Goal: Information Seeking & Learning: Learn about a topic

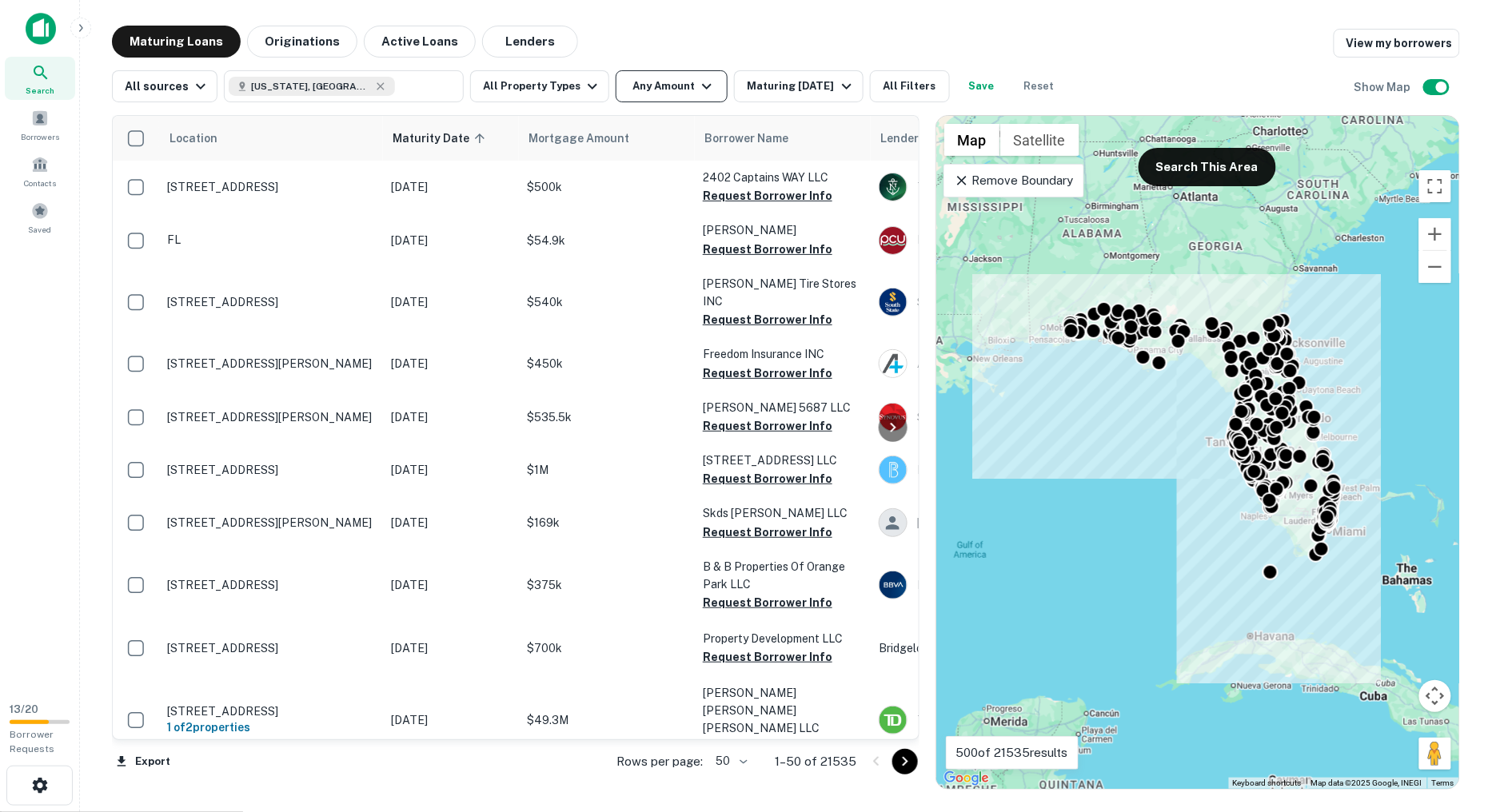
click at [651, 95] on button "Any Amount" at bounding box center [672, 86] width 112 height 32
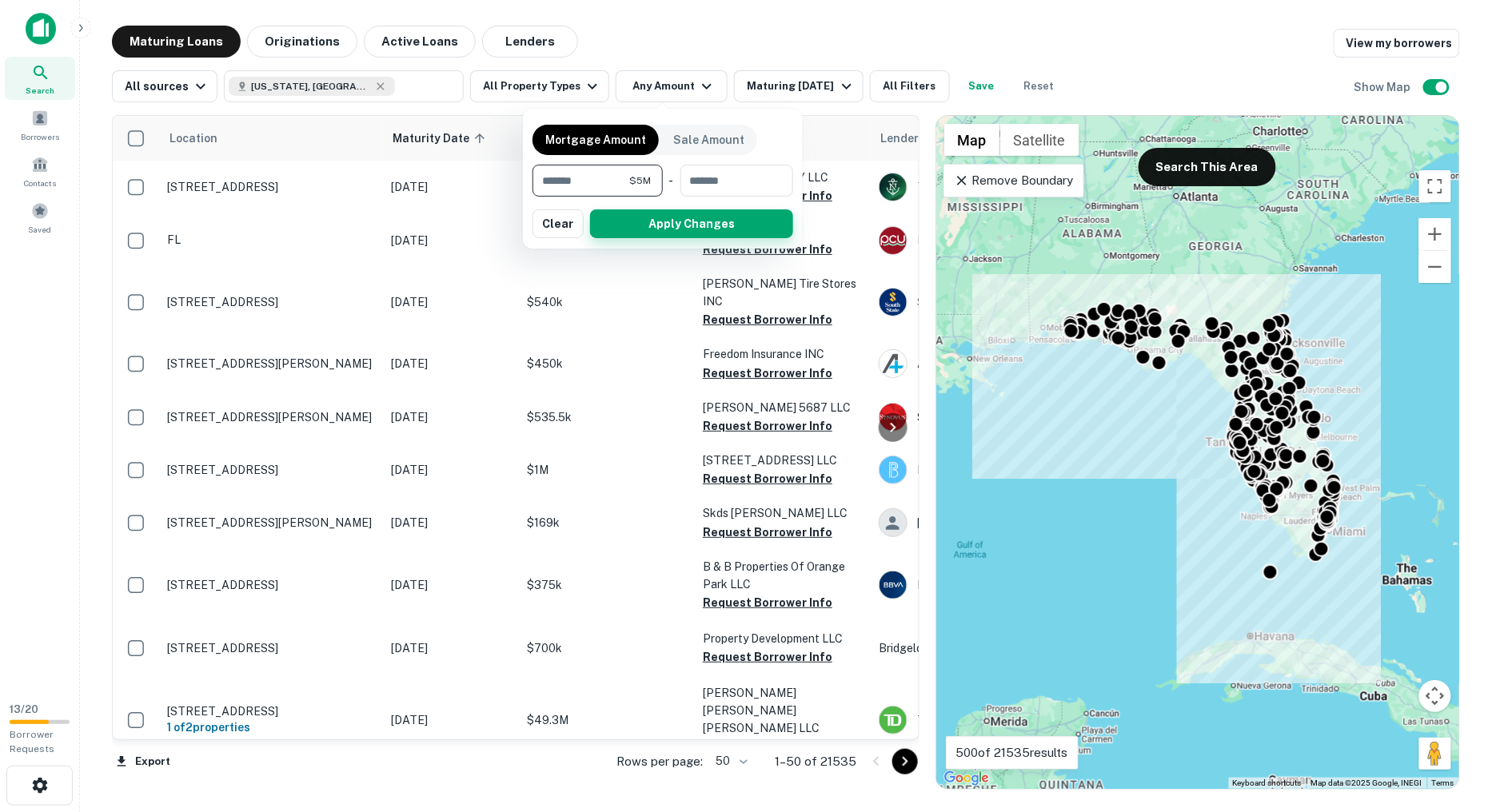
type input "*******"
click at [668, 214] on button "Apply Changes" at bounding box center [692, 224] width 203 height 29
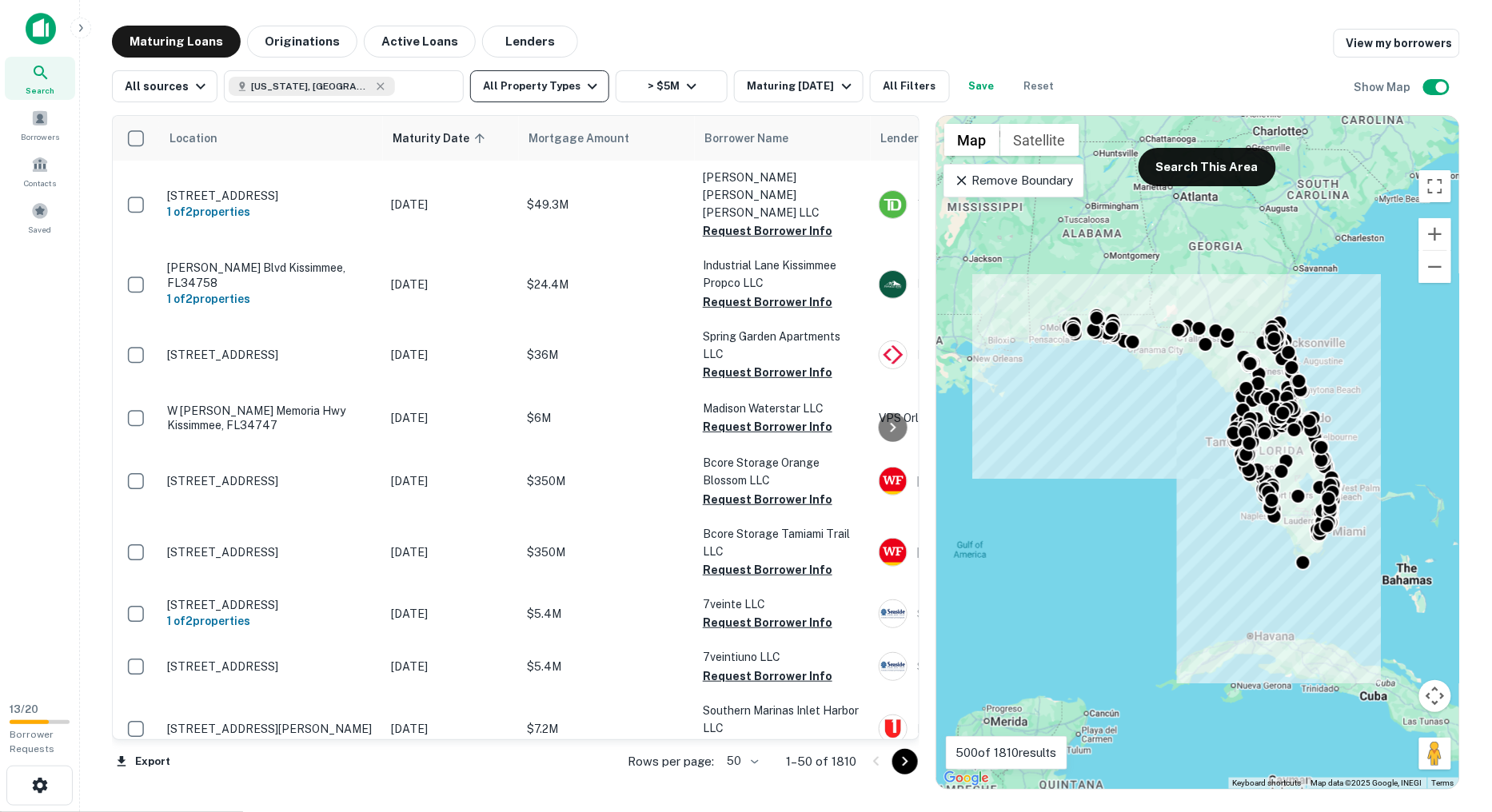
click at [583, 81] on icon "button" at bounding box center [592, 86] width 19 height 19
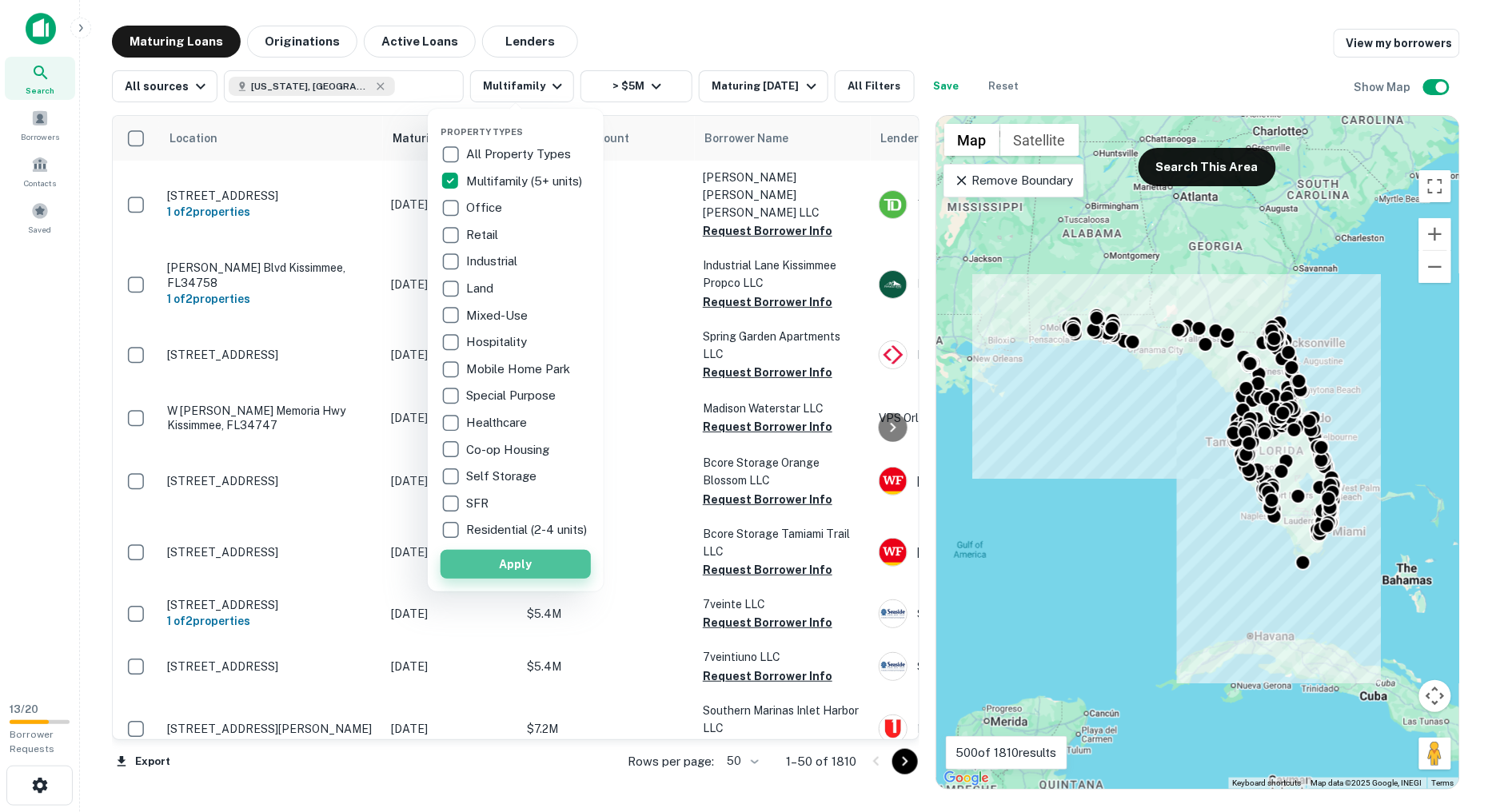
click at [506, 572] on button "Apply" at bounding box center [515, 564] width 150 height 29
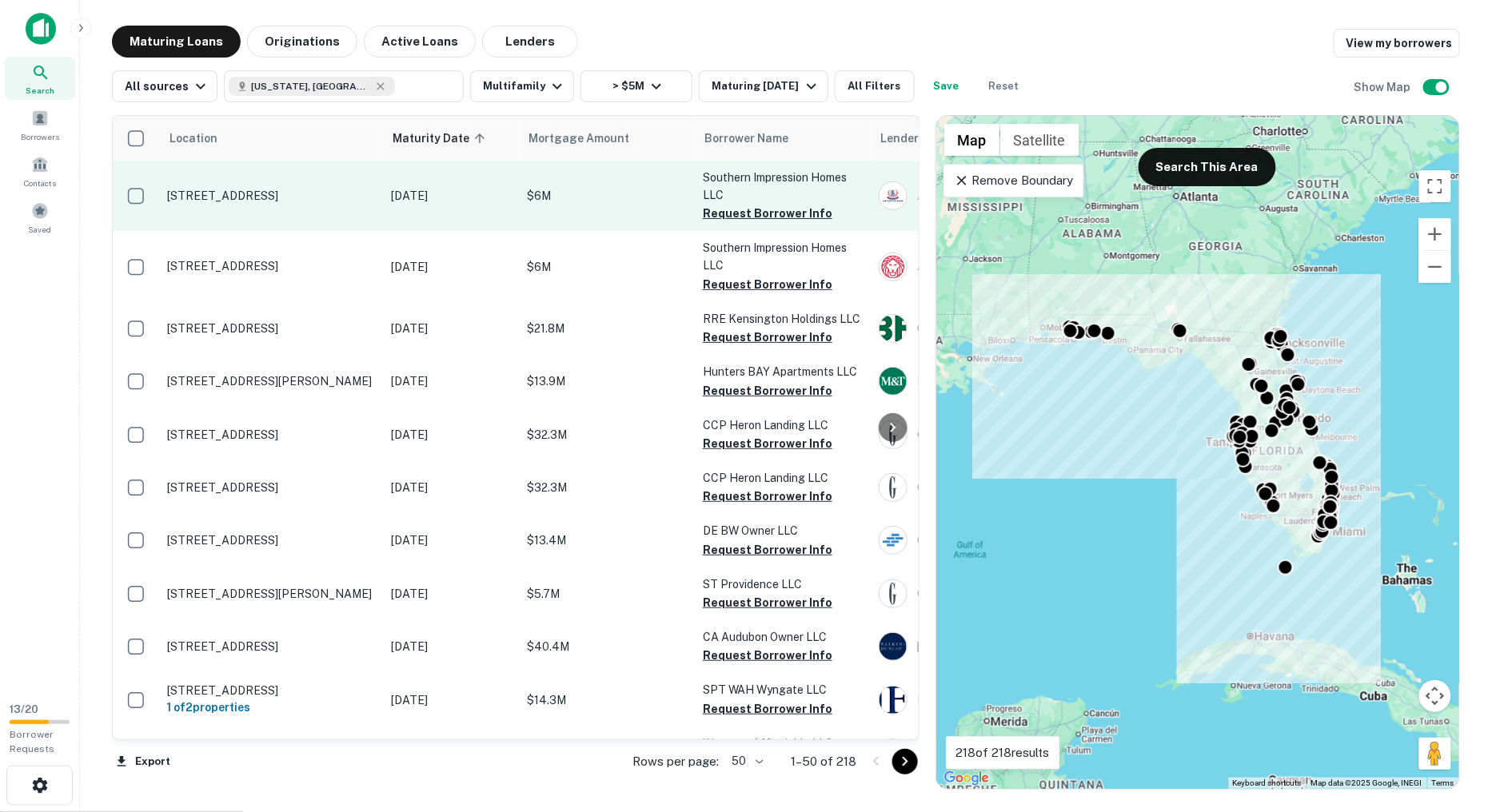
click at [508, 204] on td "[DATE]" at bounding box center [450, 195] width 136 height 70
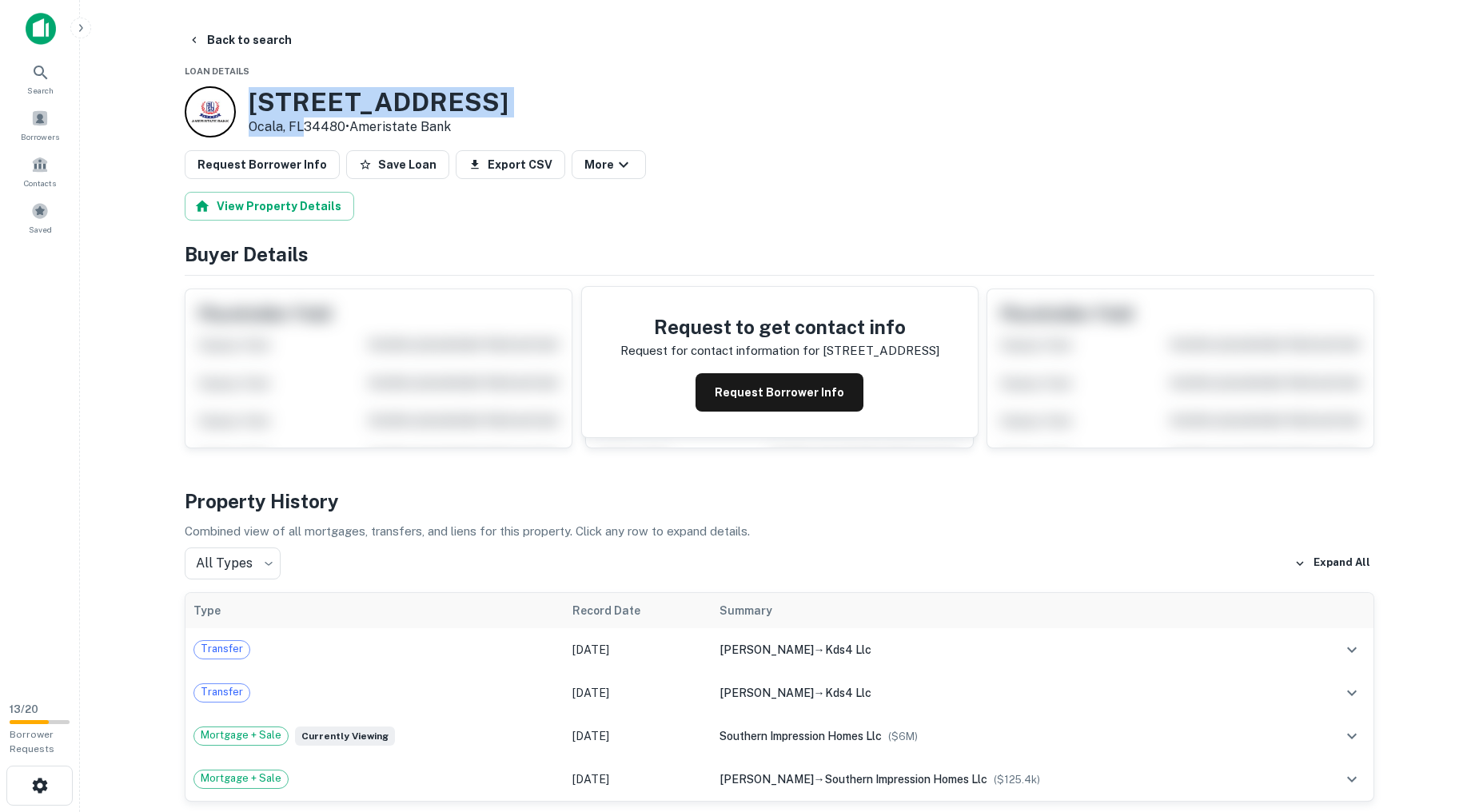
drag, startPoint x: 303, startPoint y: 124, endPoint x: 253, endPoint y: 95, distance: 57.8
click at [253, 95] on div "[STREET_ADDRESS] • Ameristate Bank" at bounding box center [378, 112] width 260 height 50
copy div "[STREET_ADDRESS]"
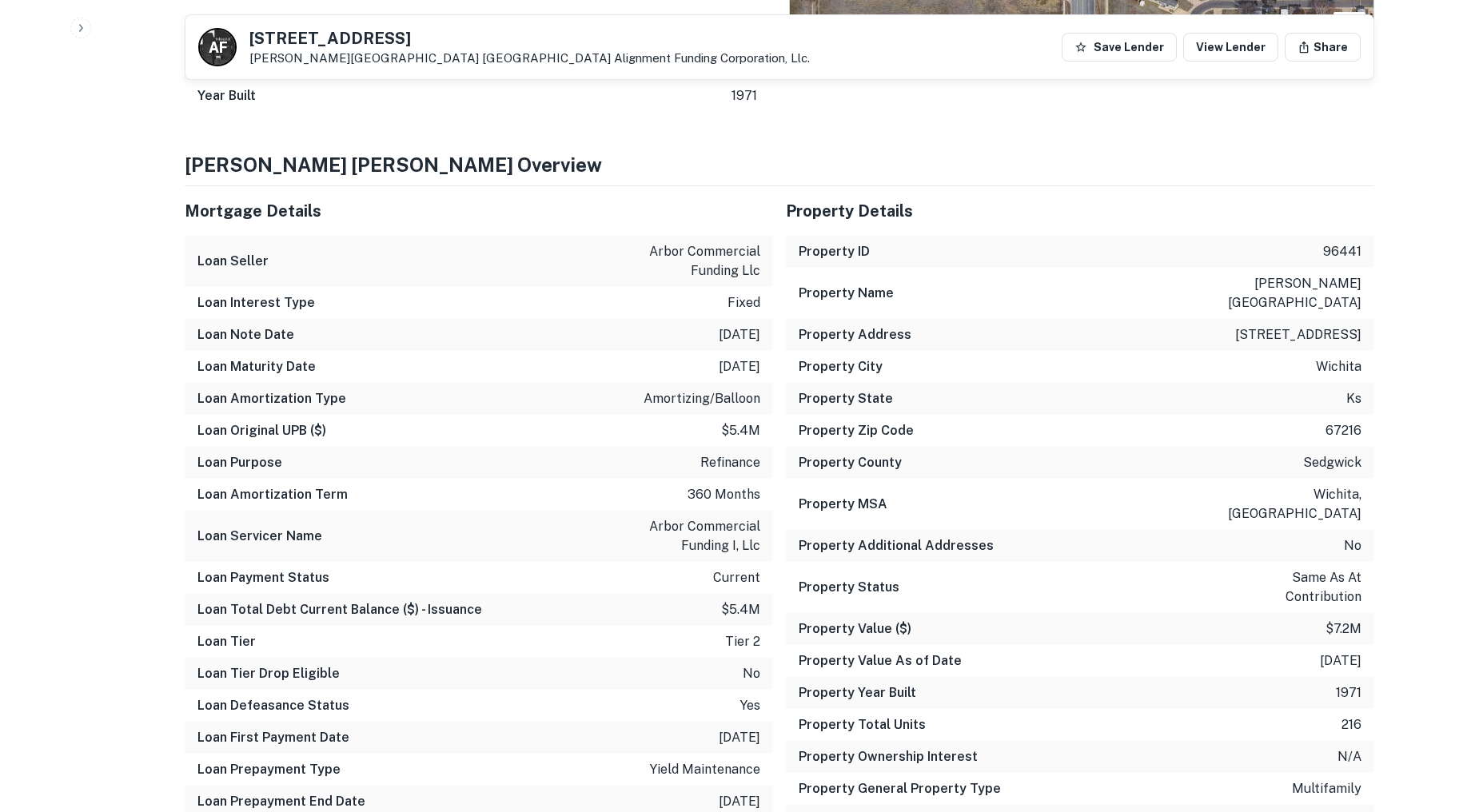
scroll to position [1154, 0]
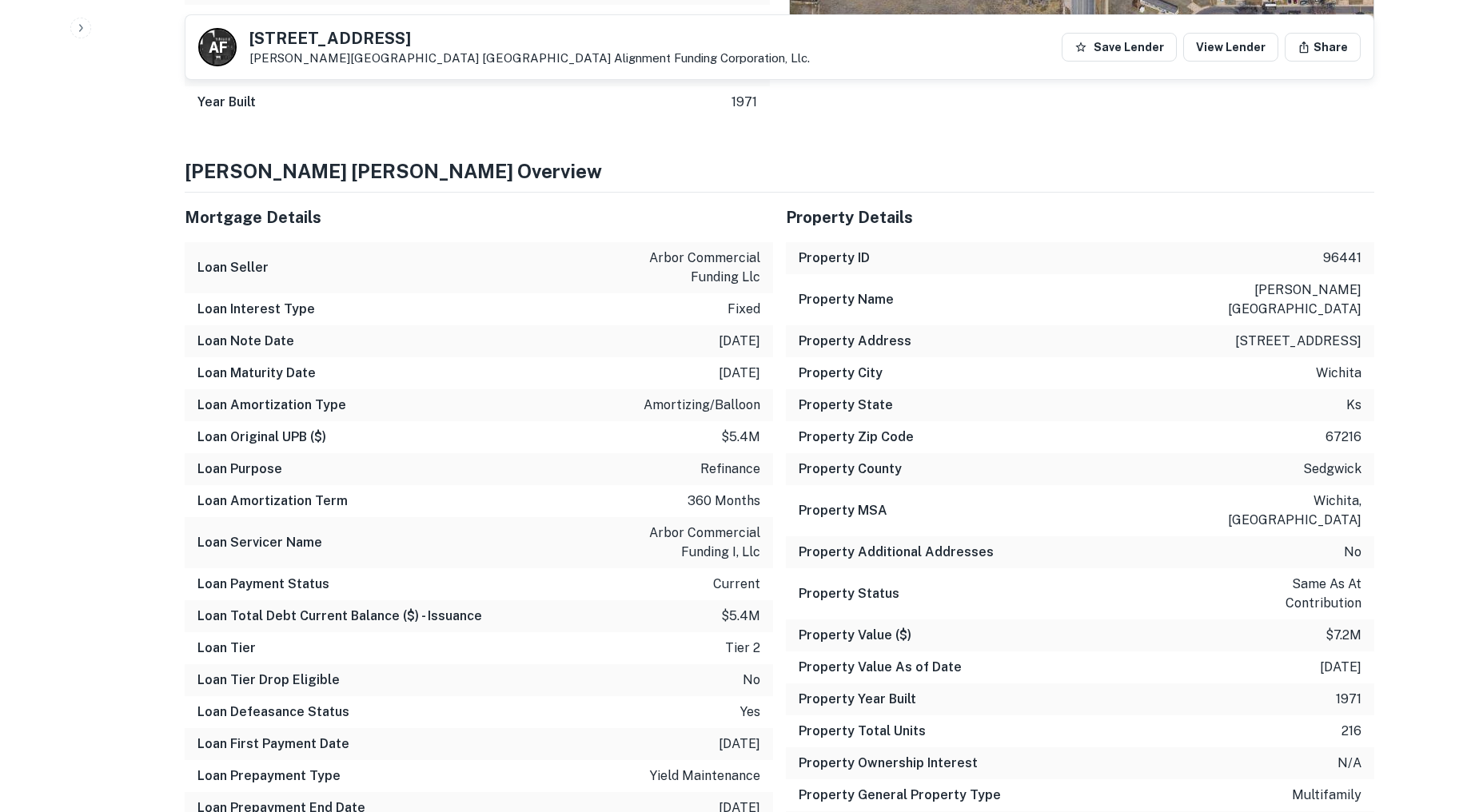
click at [750, 368] on p "12/31/2024" at bounding box center [739, 373] width 41 height 19
click at [730, 373] on p "12/31/2024" at bounding box center [739, 373] width 41 height 19
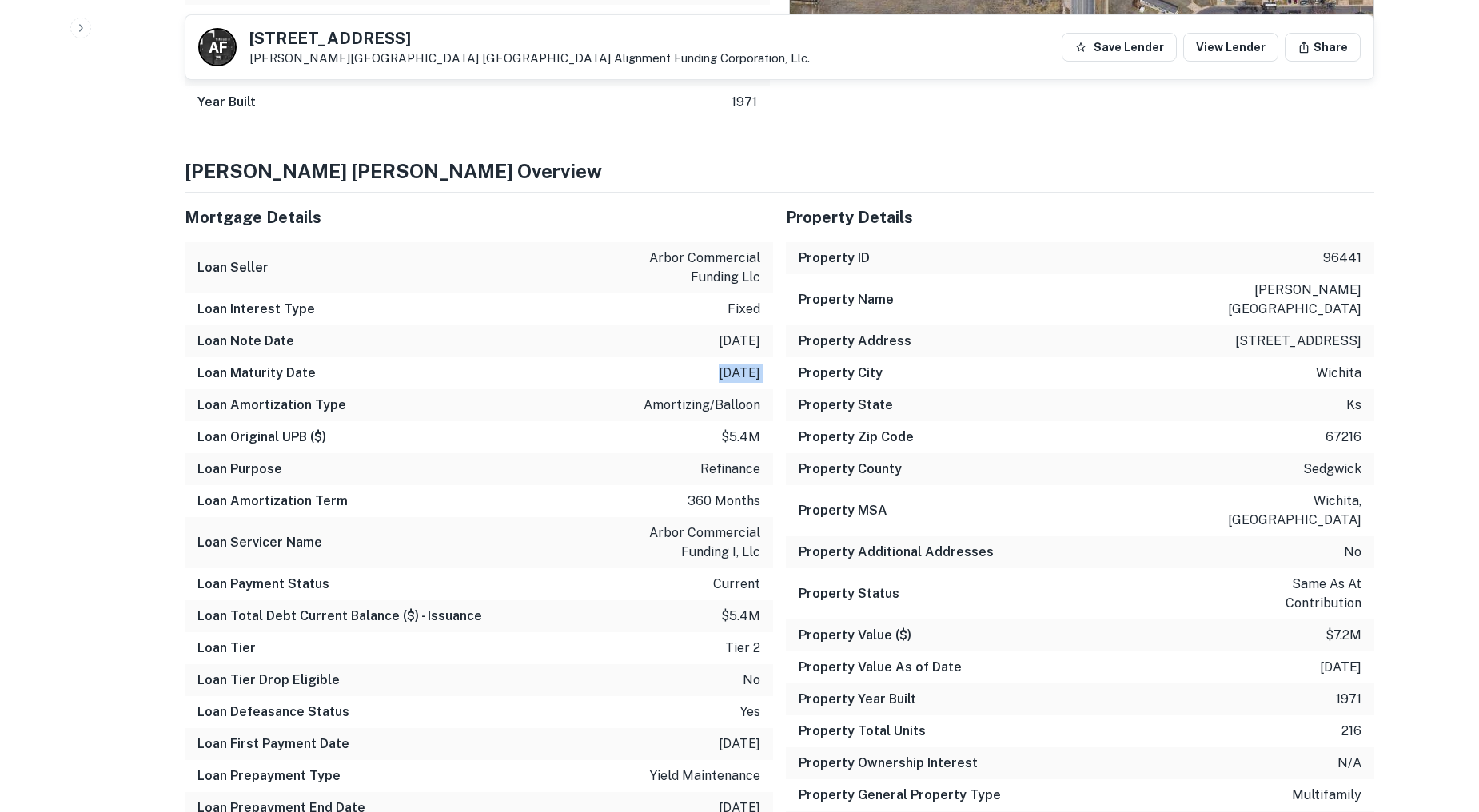
click at [730, 373] on p "12/31/2024" at bounding box center [739, 373] width 41 height 19
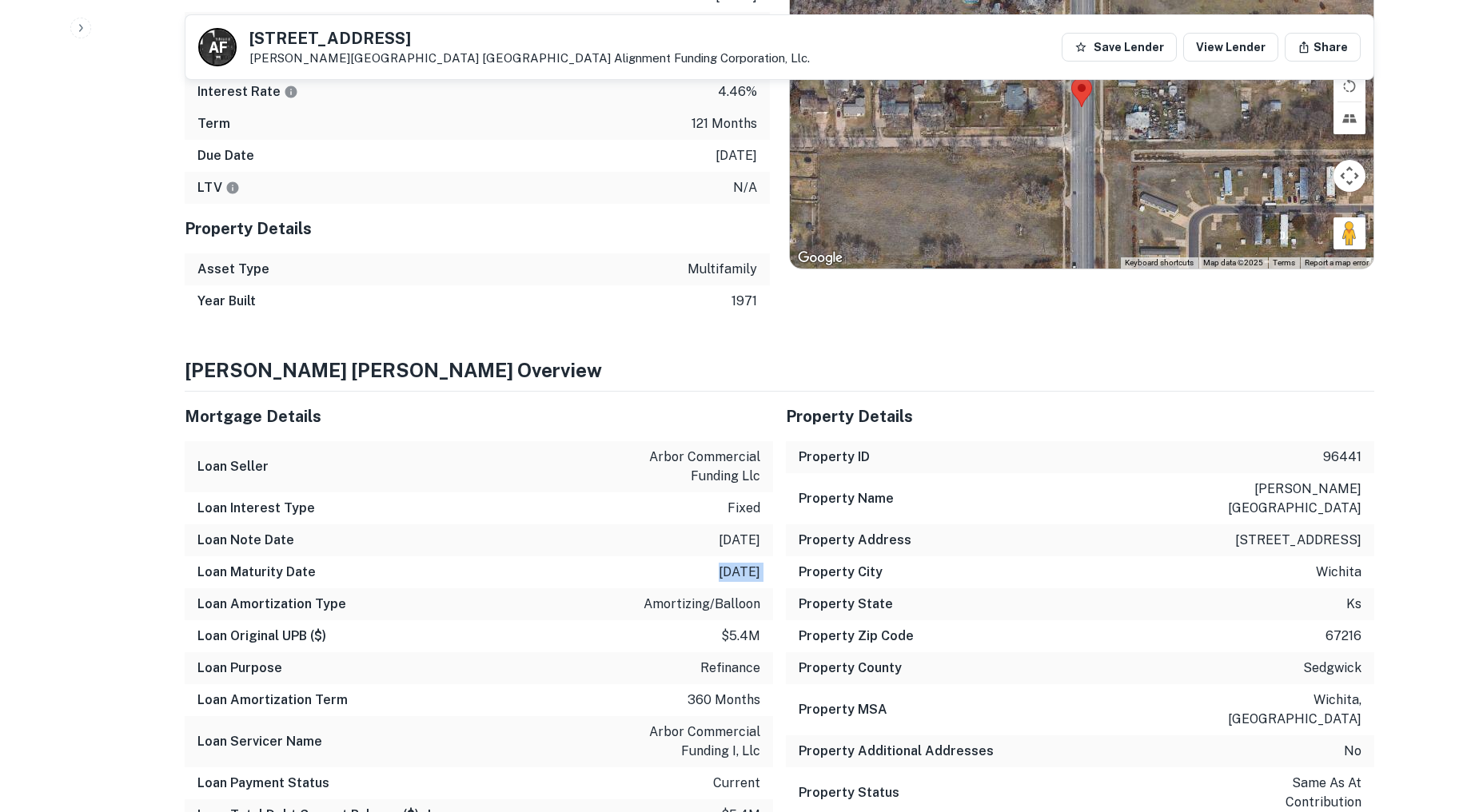
scroll to position [977, 0]
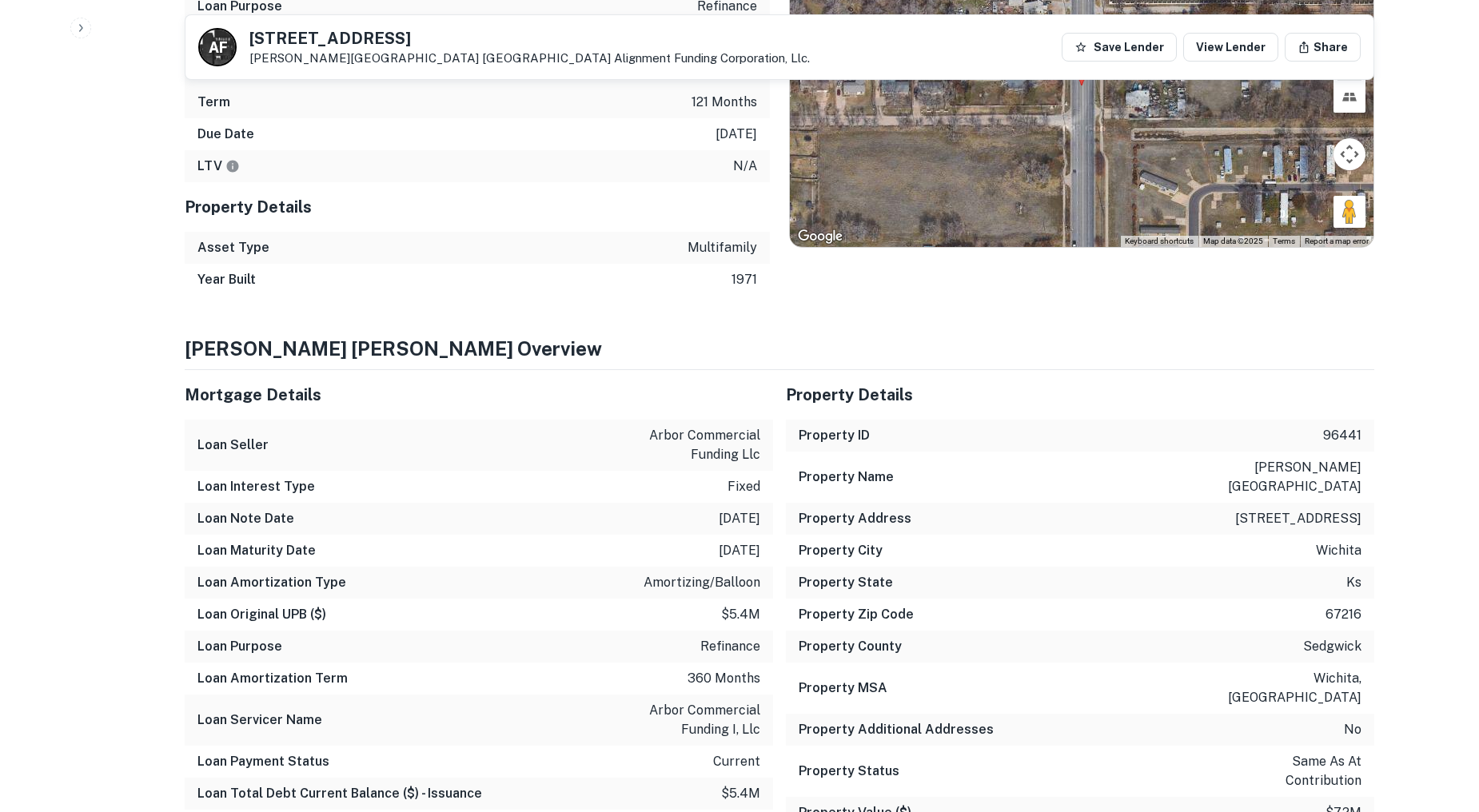
click at [765, 606] on div "Loan Original UPB ($) $5.4m" at bounding box center [478, 615] width 588 height 32
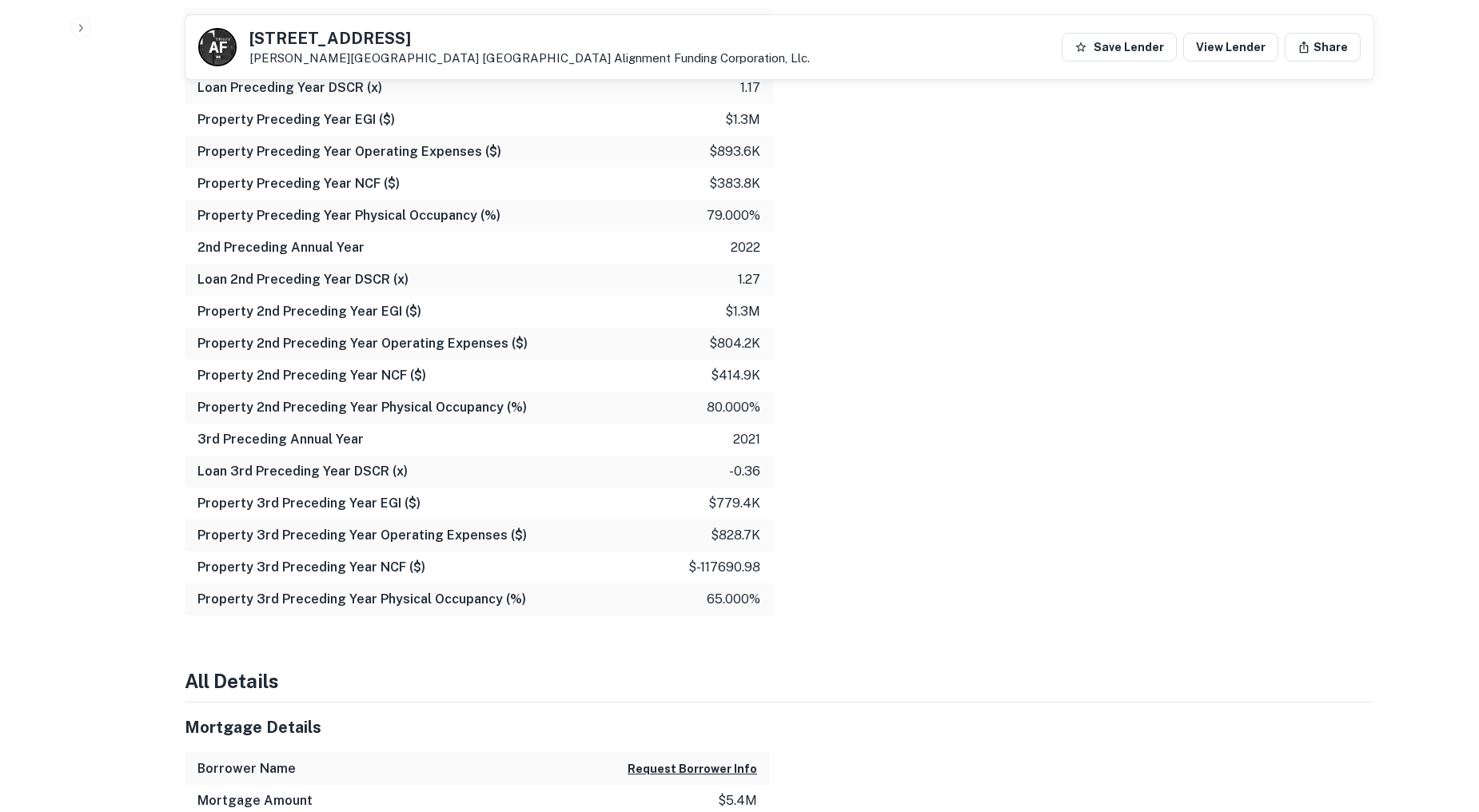
scroll to position [3067, 0]
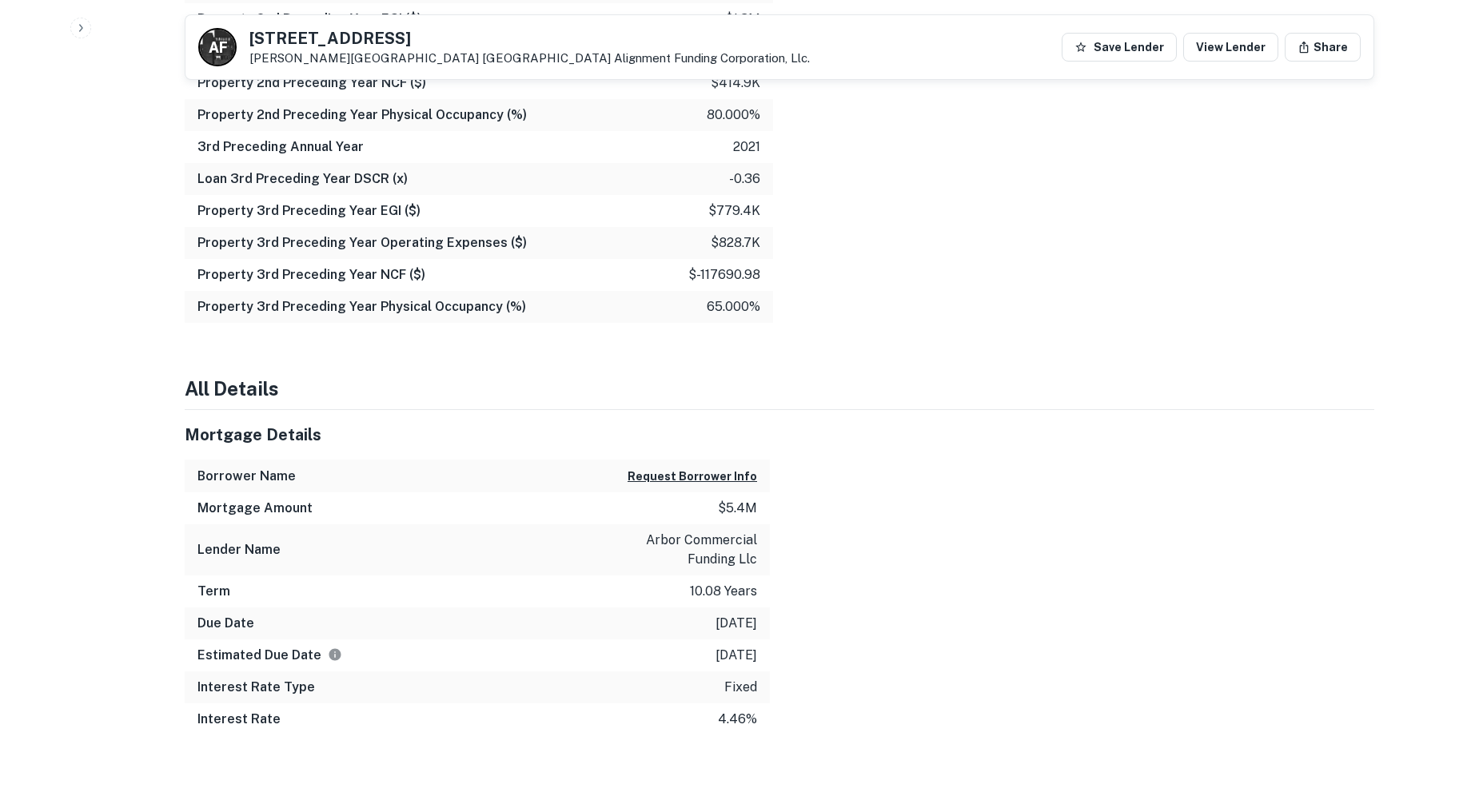
click at [744, 588] on p "10.08 years" at bounding box center [723, 591] width 68 height 19
click at [828, 591] on div at bounding box center [1071, 572] width 604 height 325
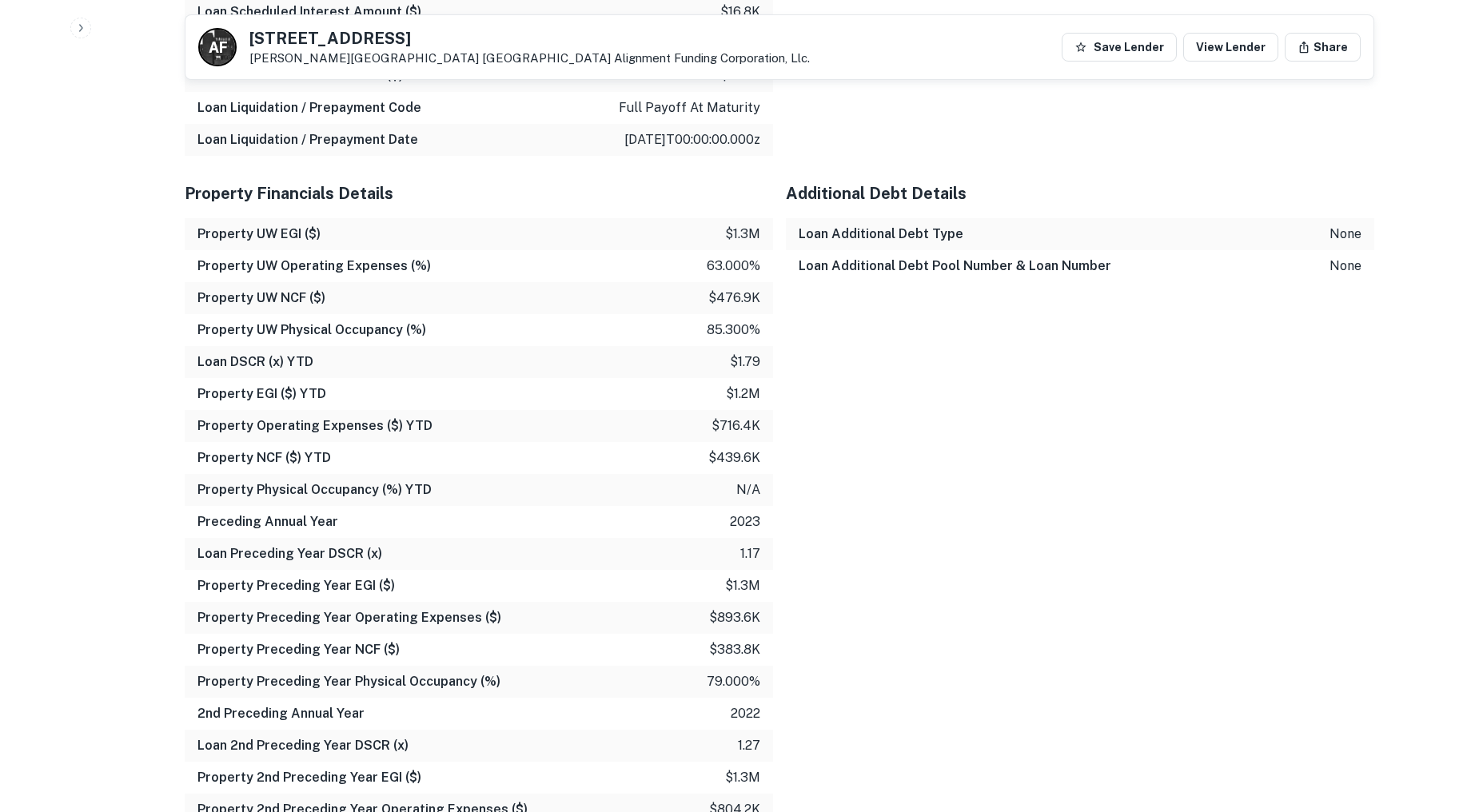
scroll to position [2268, 0]
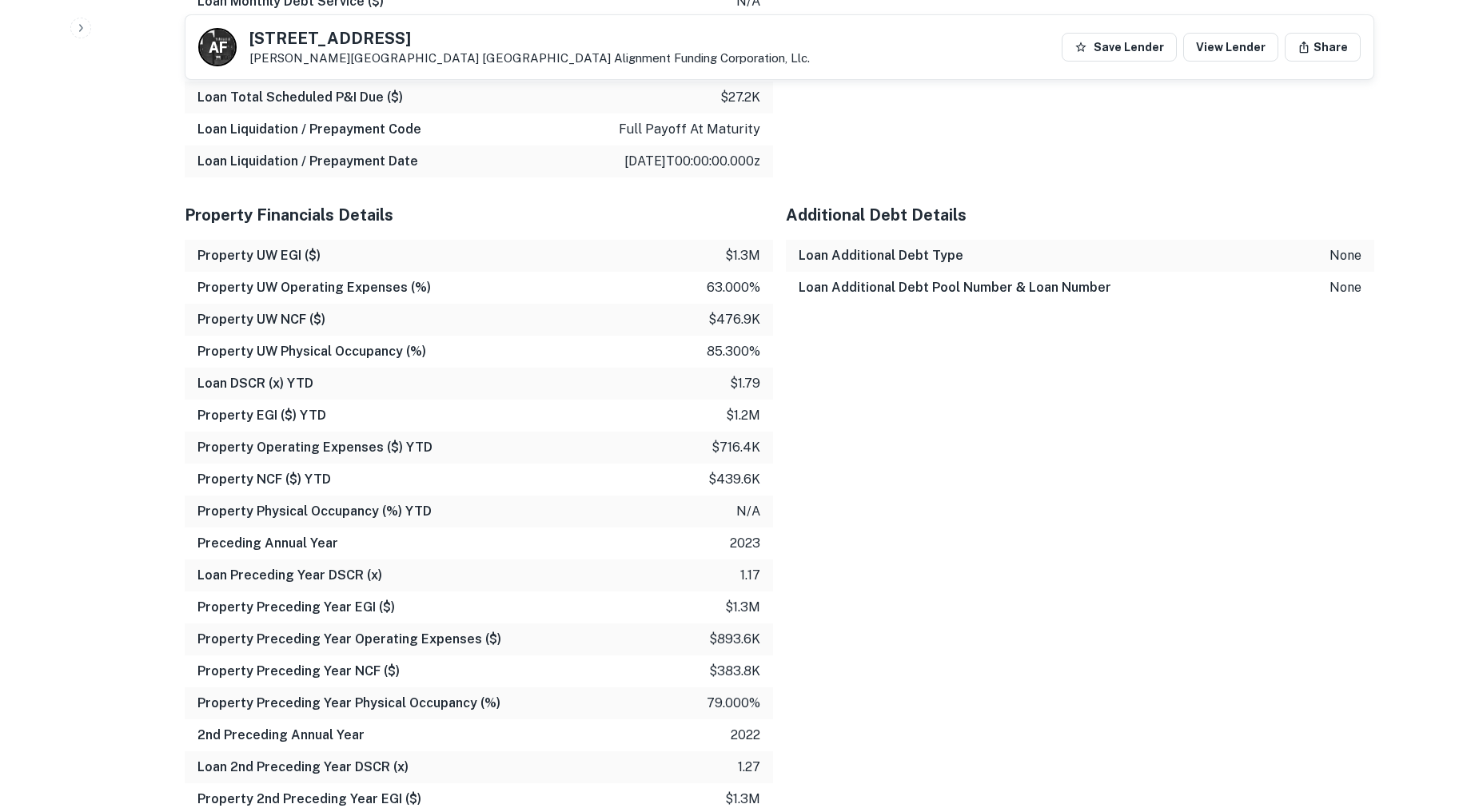
click at [758, 393] on p "$1.79" at bounding box center [745, 383] width 31 height 19
click at [836, 405] on div "Additional Debt Details Loan Additional Debt Type none Loan Additional Debt Poo…" at bounding box center [1074, 640] width 601 height 925
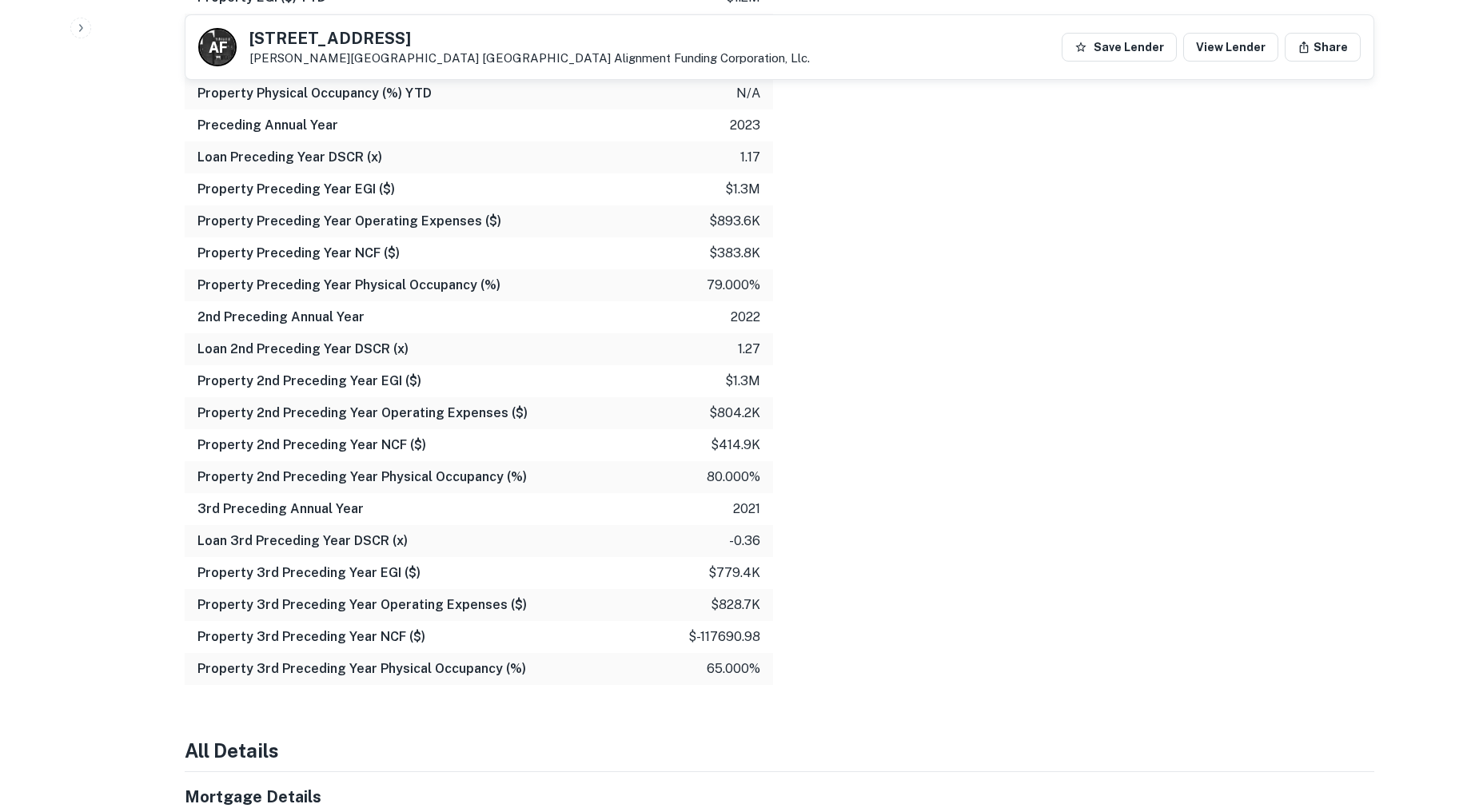
scroll to position [2711, 0]
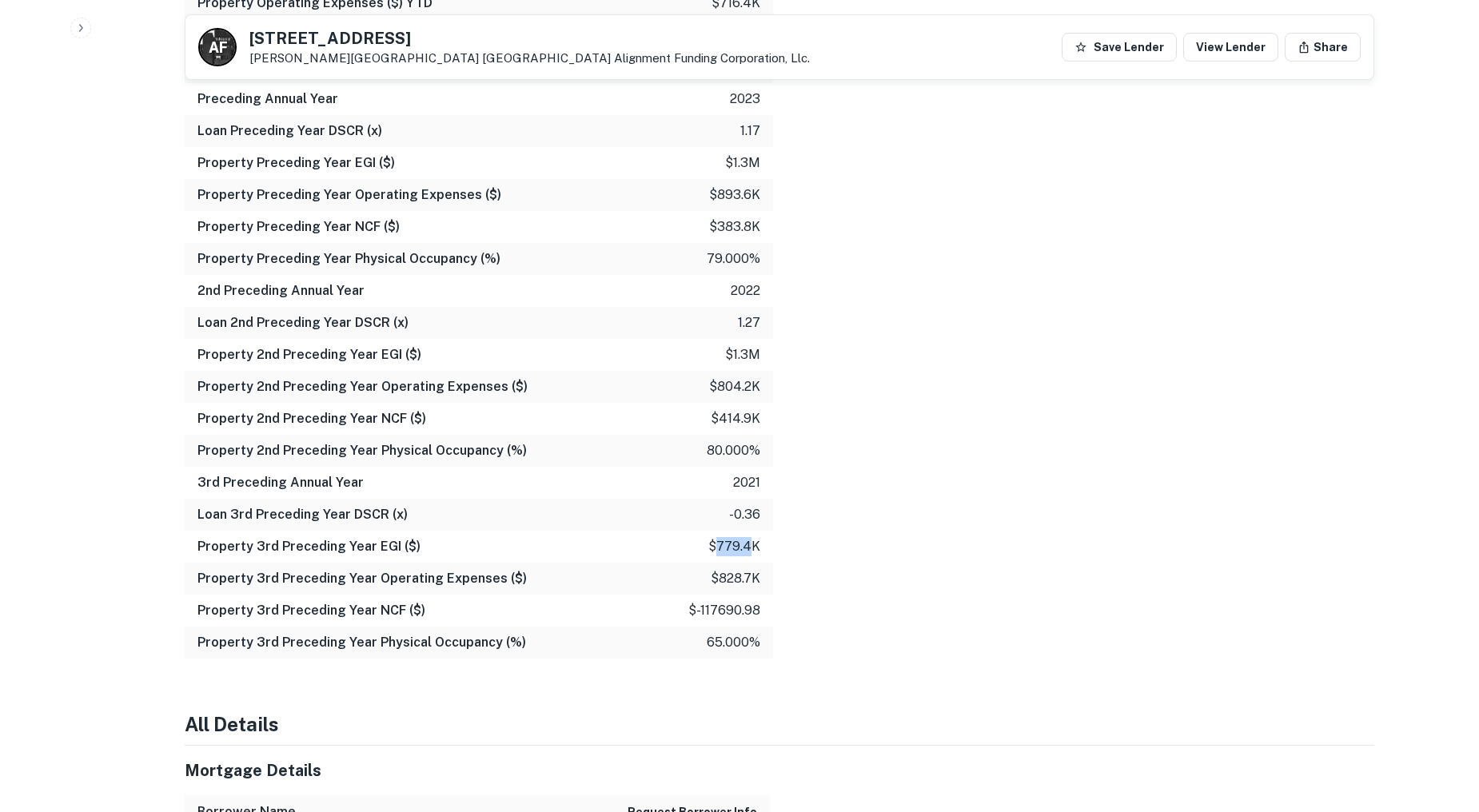
drag, startPoint x: 752, startPoint y: 567, endPoint x: 717, endPoint y: 569, distance: 35.1
click at [717, 556] on p "$779.4k" at bounding box center [735, 546] width 52 height 19
click at [781, 569] on div "Additional Debt Details Loan Additional Debt Type none Loan Additional Debt Poo…" at bounding box center [1074, 195] width 601 height 925
drag, startPoint x: 750, startPoint y: 566, endPoint x: 713, endPoint y: 568, distance: 37.1
click at [713, 556] on p "$779.4k" at bounding box center [735, 546] width 52 height 19
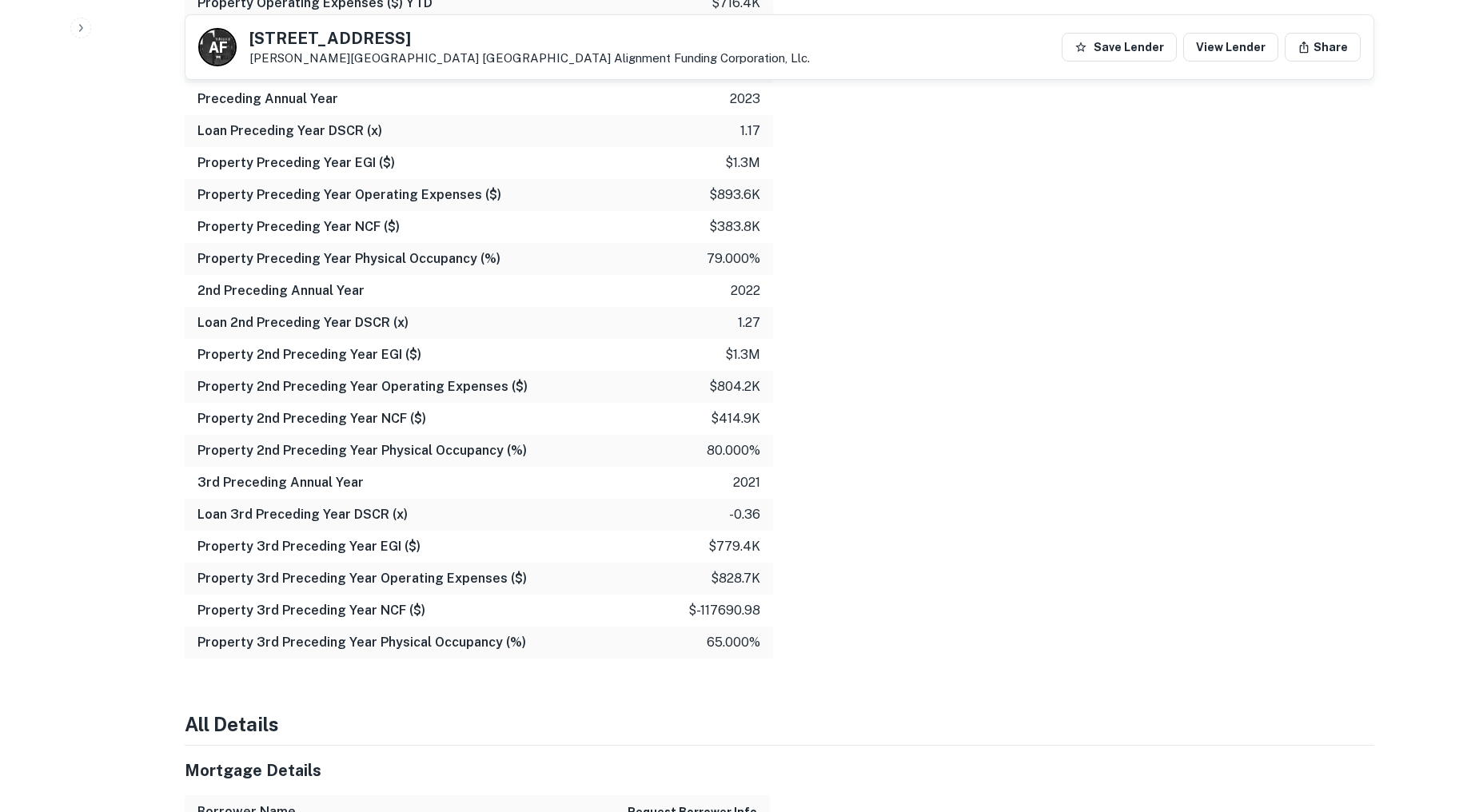
click at [829, 570] on div "Additional Debt Details Loan Additional Debt Type none Loan Additional Debt Poo…" at bounding box center [1074, 195] width 601 height 925
drag, startPoint x: 750, startPoint y: 565, endPoint x: 715, endPoint y: 571, distance: 35.5
click at [715, 556] on p "$779.4k" at bounding box center [735, 546] width 52 height 19
click at [830, 564] on div "Additional Debt Details Loan Additional Debt Type none Loan Additional Debt Poo…" at bounding box center [1074, 195] width 601 height 925
drag, startPoint x: 750, startPoint y: 565, endPoint x: 715, endPoint y: 567, distance: 35.1
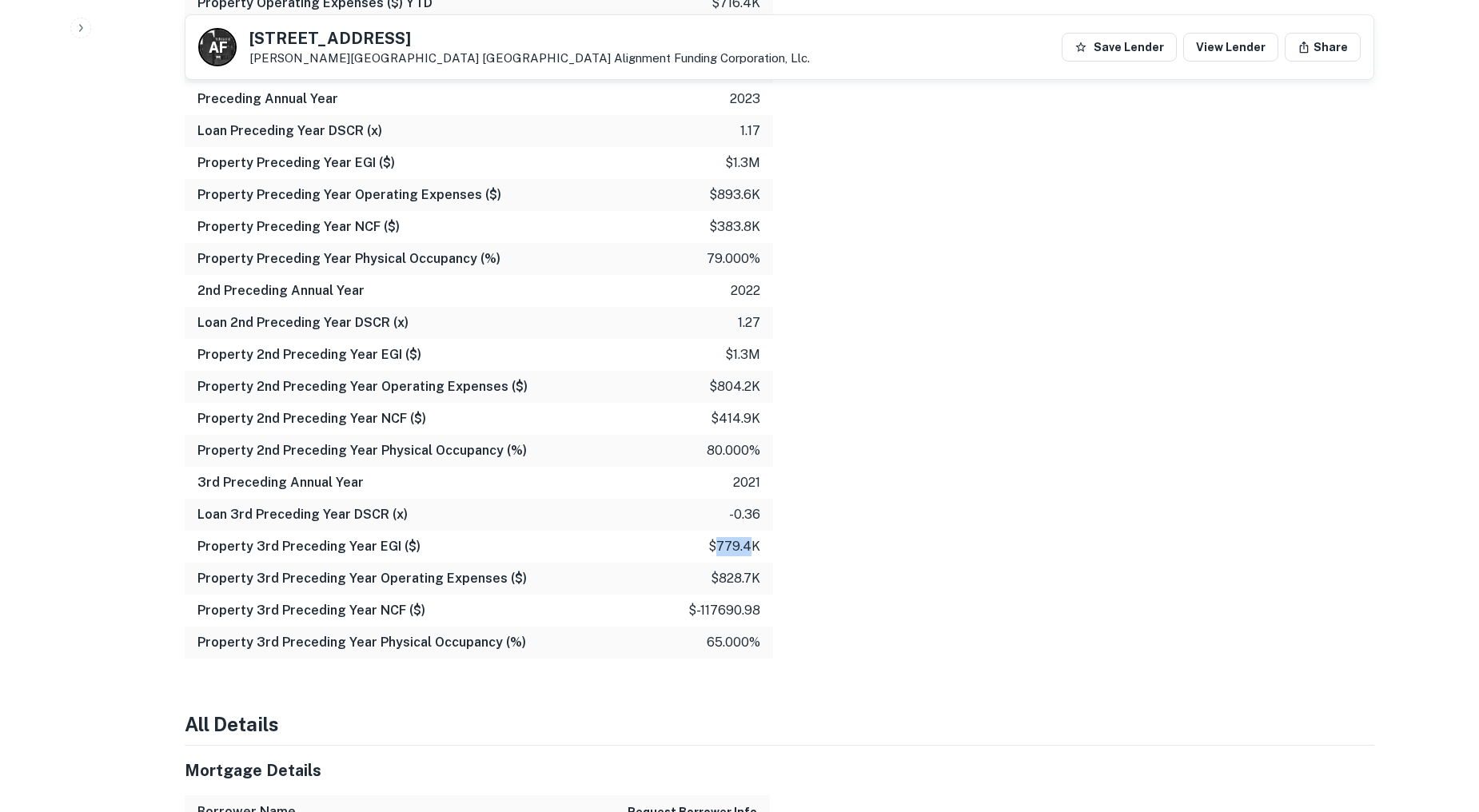
click at [715, 556] on p "$779.4k" at bounding box center [735, 546] width 52 height 19
click at [962, 561] on div "Additional Debt Details Loan Additional Debt Type none Loan Additional Debt Poo…" at bounding box center [1074, 195] width 601 height 925
drag, startPoint x: 750, startPoint y: 564, endPoint x: 717, endPoint y: 573, distance: 34.2
click at [717, 556] on p "$779.4k" at bounding box center [735, 546] width 52 height 19
drag, startPoint x: 778, startPoint y: 571, endPoint x: 768, endPoint y: 573, distance: 10.2
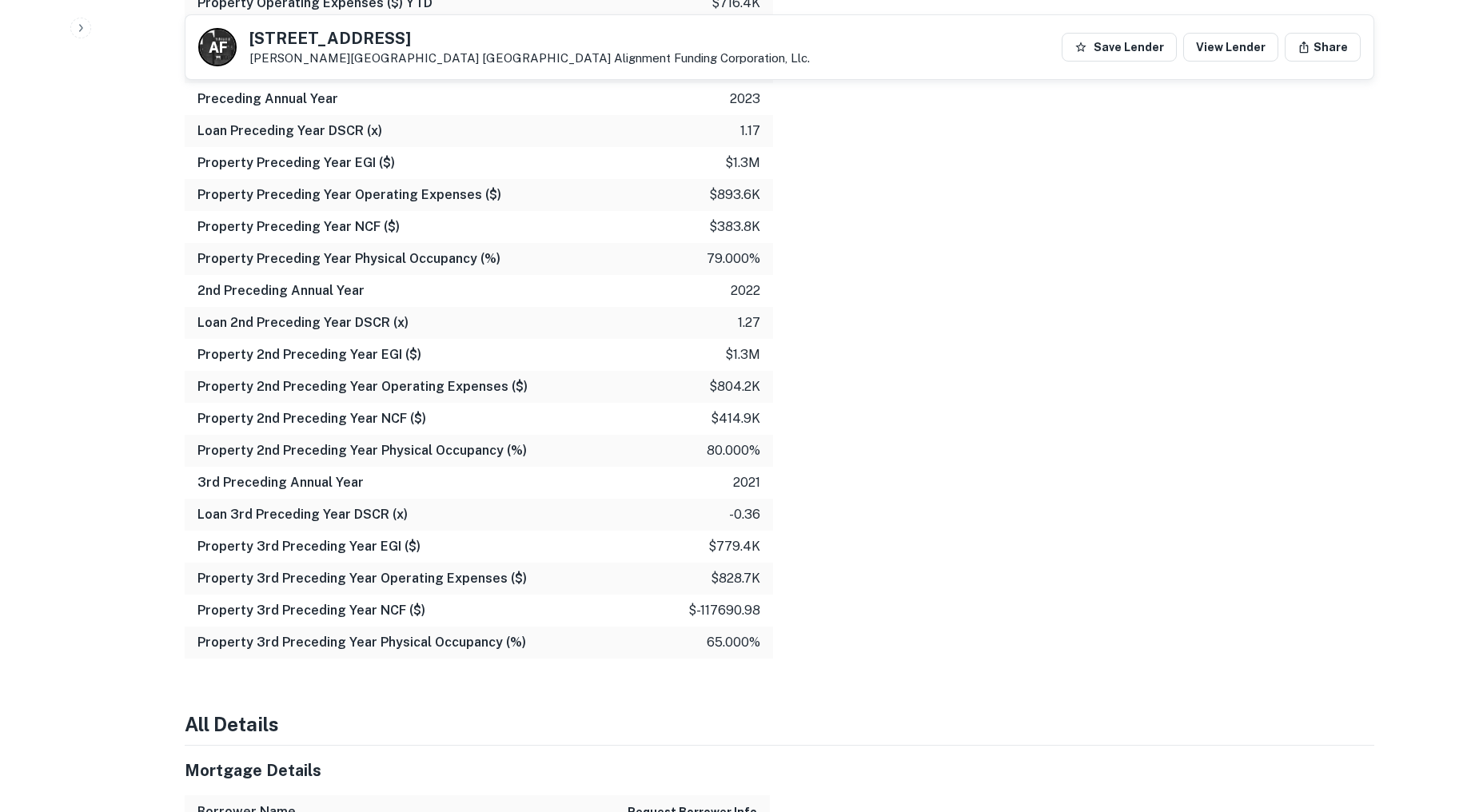
click at [778, 572] on div "Additional Debt Details Loan Additional Debt Type none Loan Additional Debt Poo…" at bounding box center [1074, 195] width 601 height 925
drag, startPoint x: 752, startPoint y: 562, endPoint x: 714, endPoint y: 568, distance: 38.5
click at [714, 556] on p "$779.4k" at bounding box center [735, 546] width 52 height 19
click at [767, 563] on div "Property 3rd Preceding Year EGI ($) $779.4k" at bounding box center [478, 547] width 588 height 32
drag, startPoint x: 744, startPoint y: 567, endPoint x: 719, endPoint y: 573, distance: 25.7
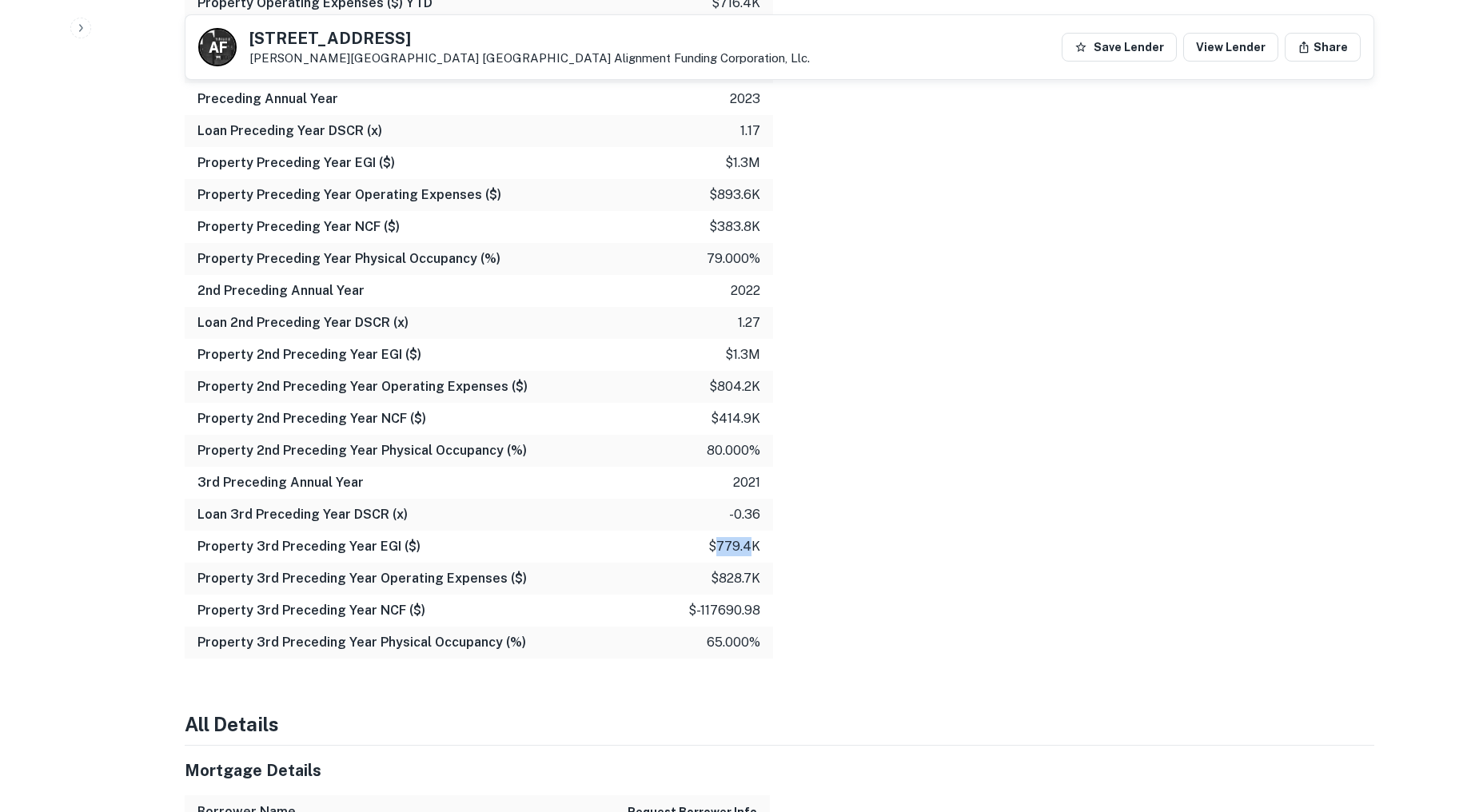
click at [719, 556] on p "$779.4k" at bounding box center [735, 546] width 52 height 19
click at [762, 563] on div "Property 3rd Preceding Year EGI ($) $779.4k" at bounding box center [478, 547] width 588 height 32
drag, startPoint x: 749, startPoint y: 563, endPoint x: 714, endPoint y: 566, distance: 35.1
click at [714, 556] on p "$779.4k" at bounding box center [735, 546] width 52 height 19
